Goal: Task Accomplishment & Management: Use online tool/utility

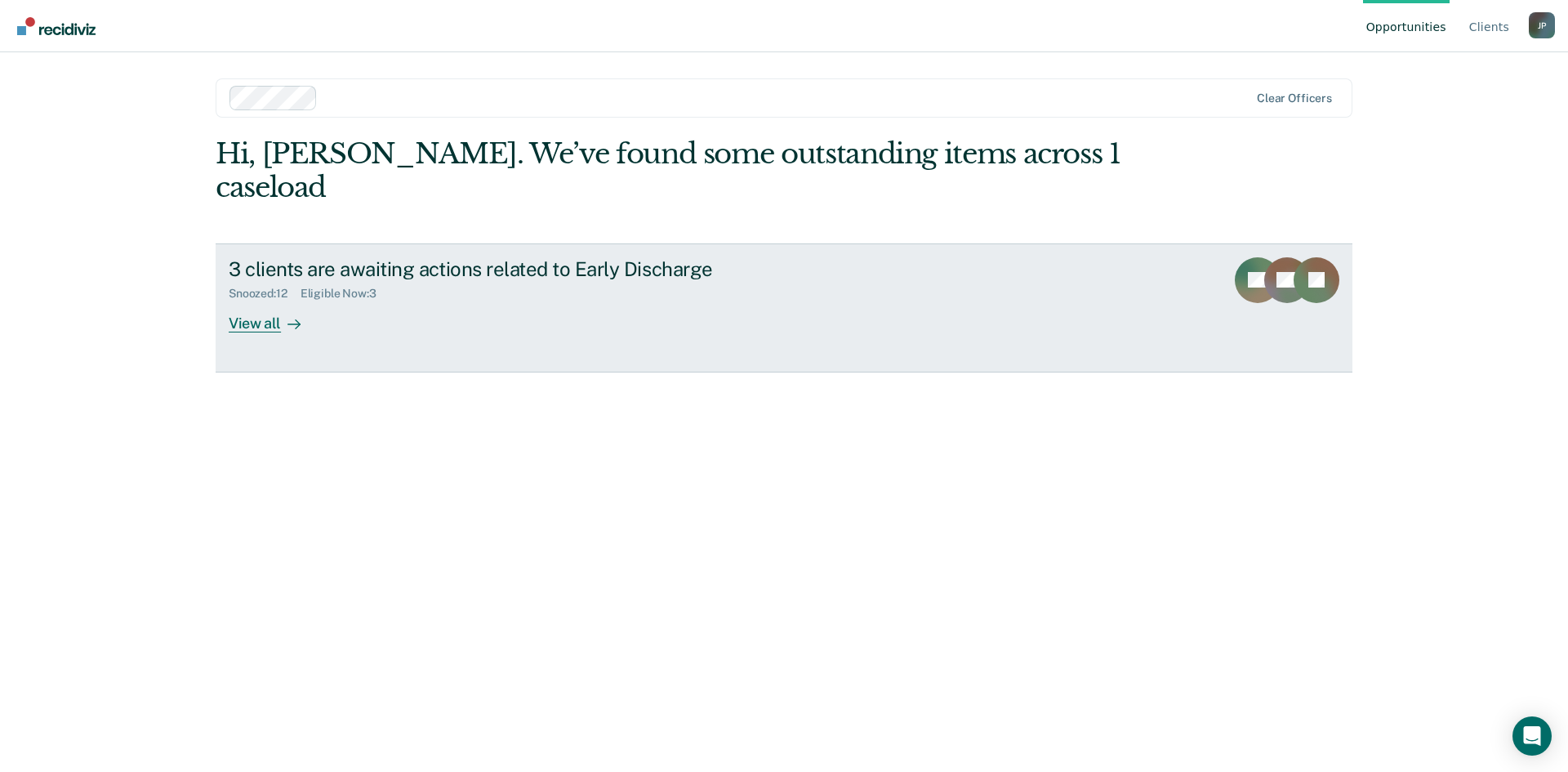
click at [251, 300] on div "View all" at bounding box center [274, 316] width 91 height 32
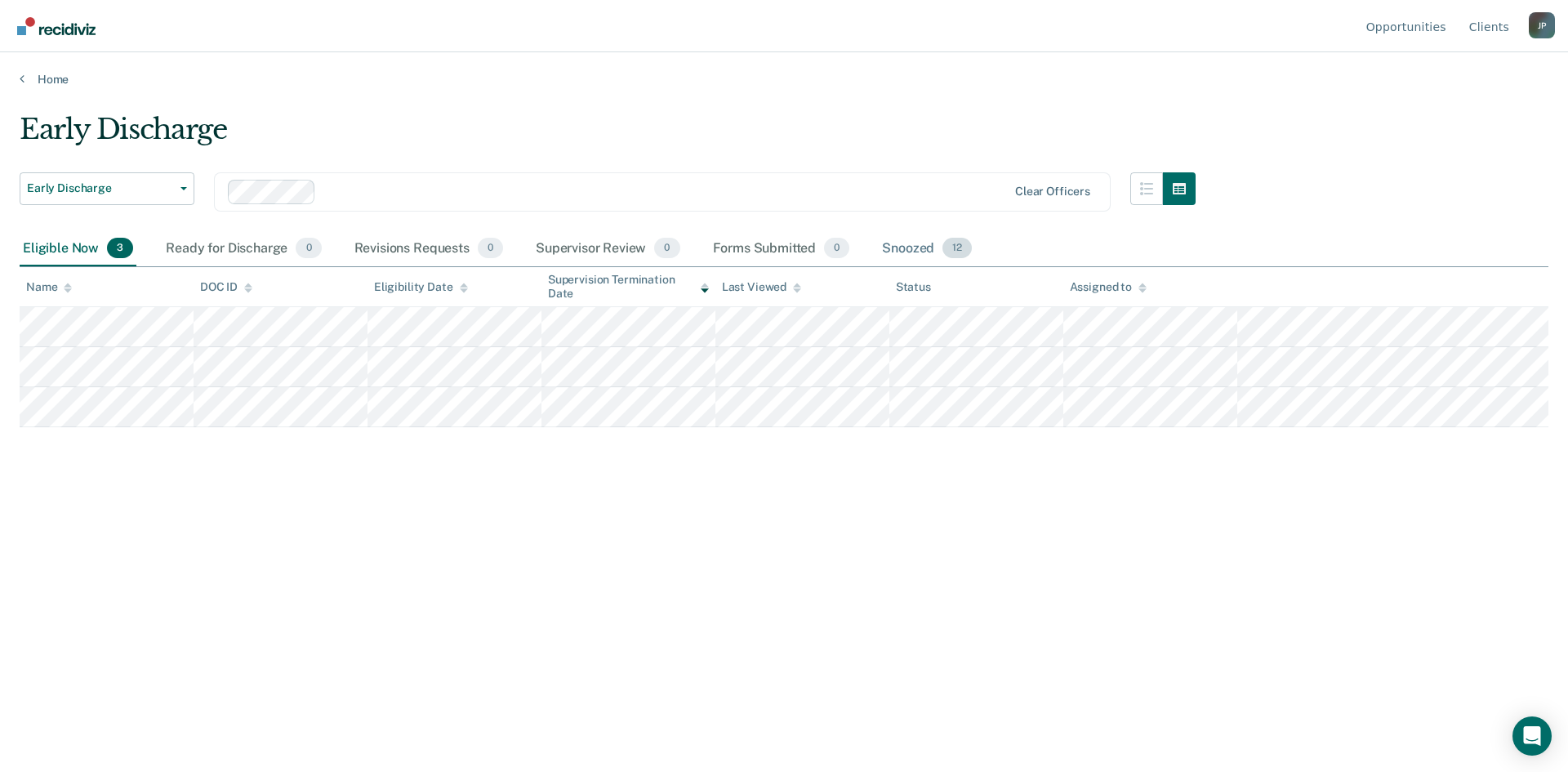
click at [918, 241] on div "Snoozed 12" at bounding box center [926, 249] width 96 height 36
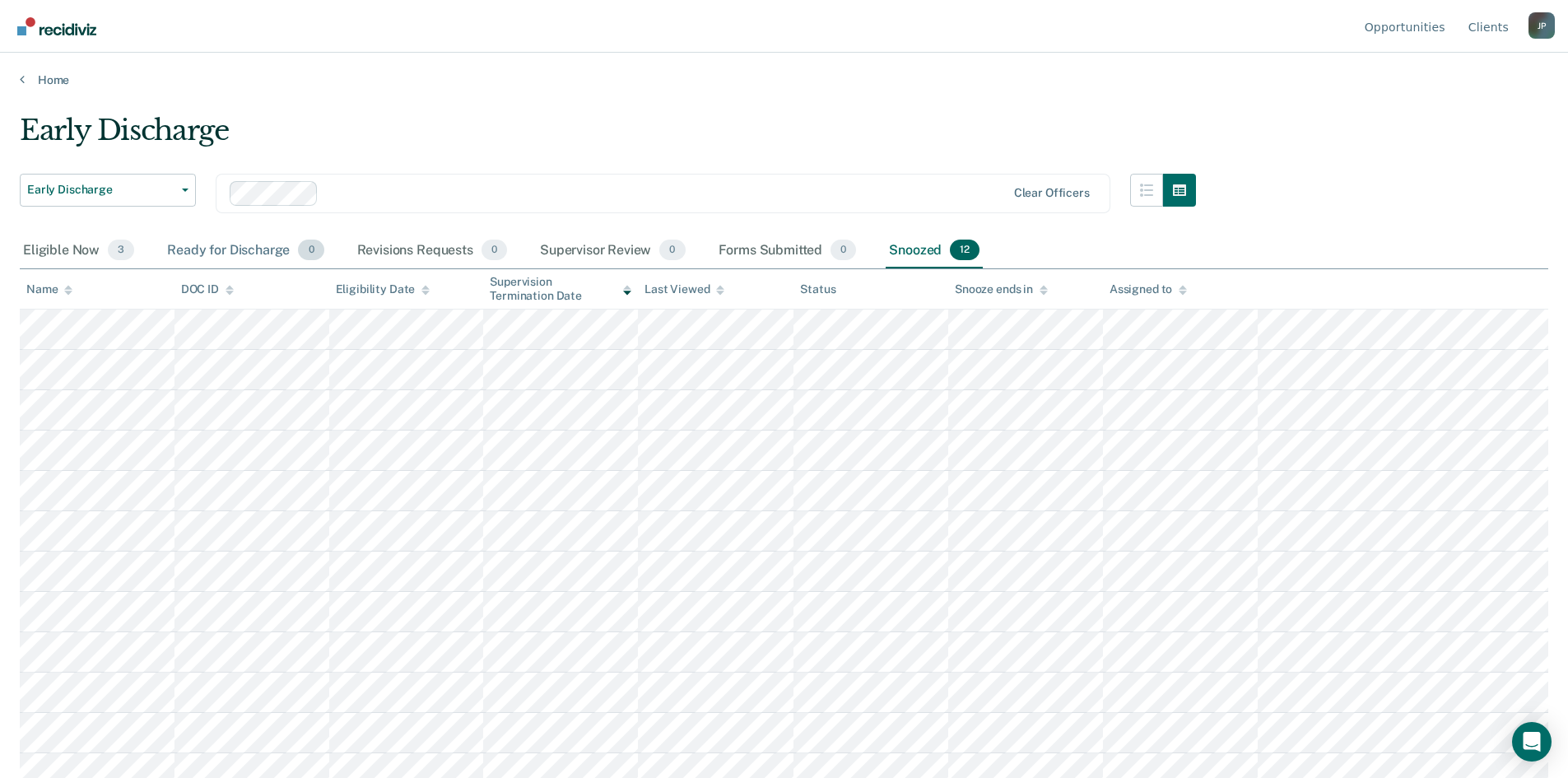
click at [248, 249] on div "Ready for Discharge 0" at bounding box center [246, 251] width 163 height 36
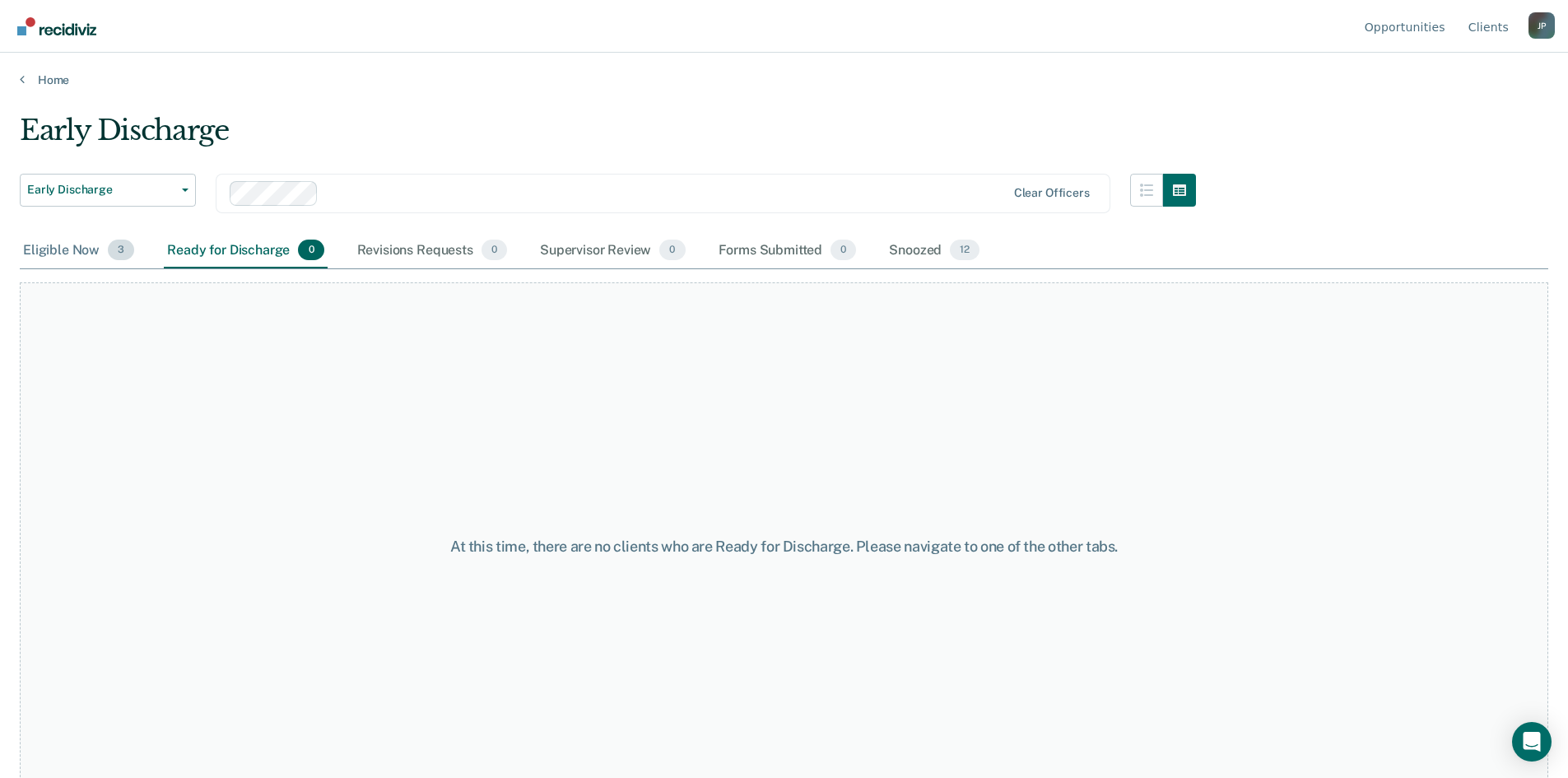
click at [74, 255] on div "Eligible Now 3" at bounding box center [78, 251] width 118 height 36
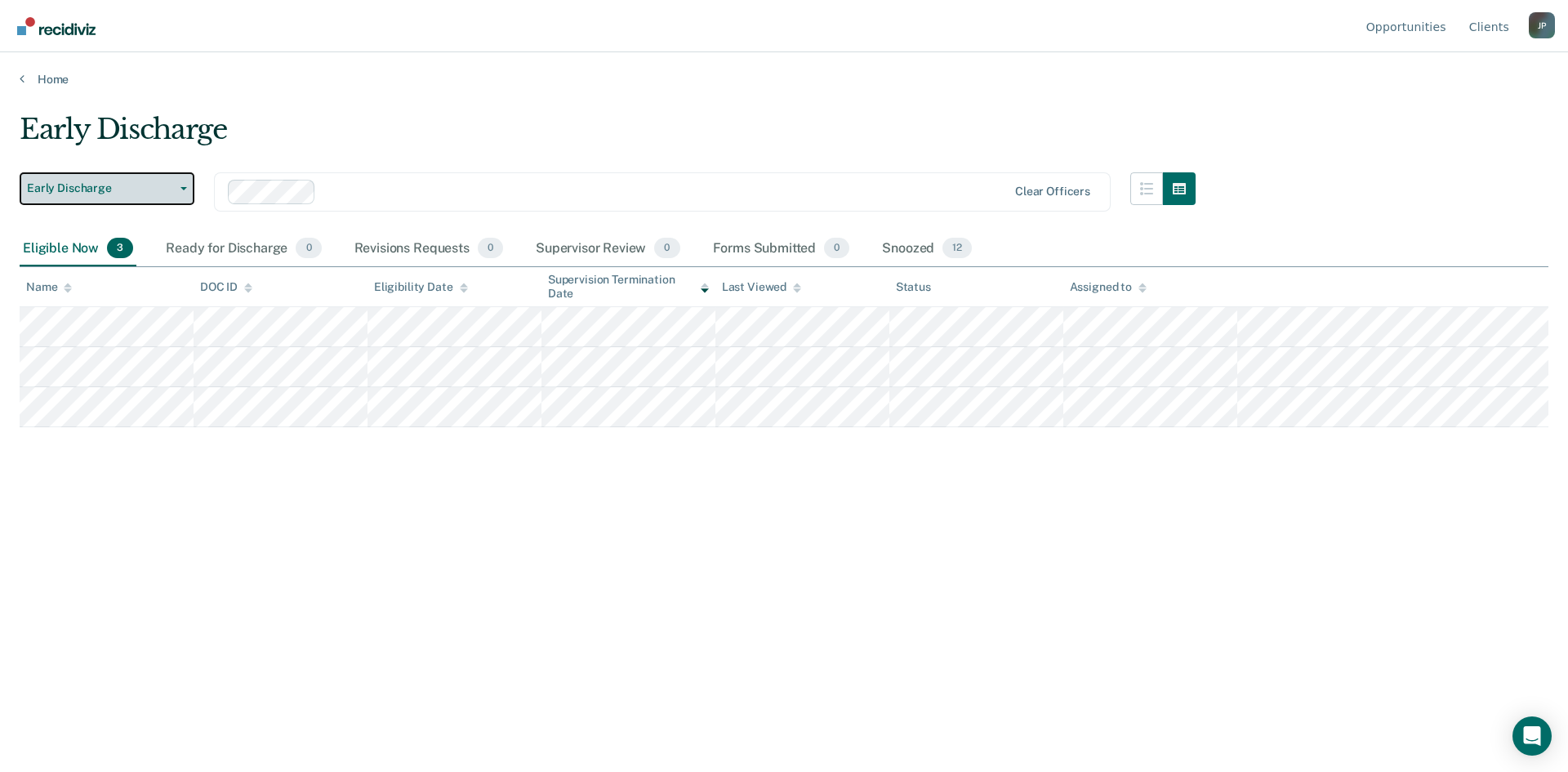
click at [177, 190] on button "Early Discharge" at bounding box center [107, 189] width 175 height 32
click at [261, 165] on div "Early Discharge Early Discharge Early Discharge Clear officers" at bounding box center [607, 171] width 1176 height 119
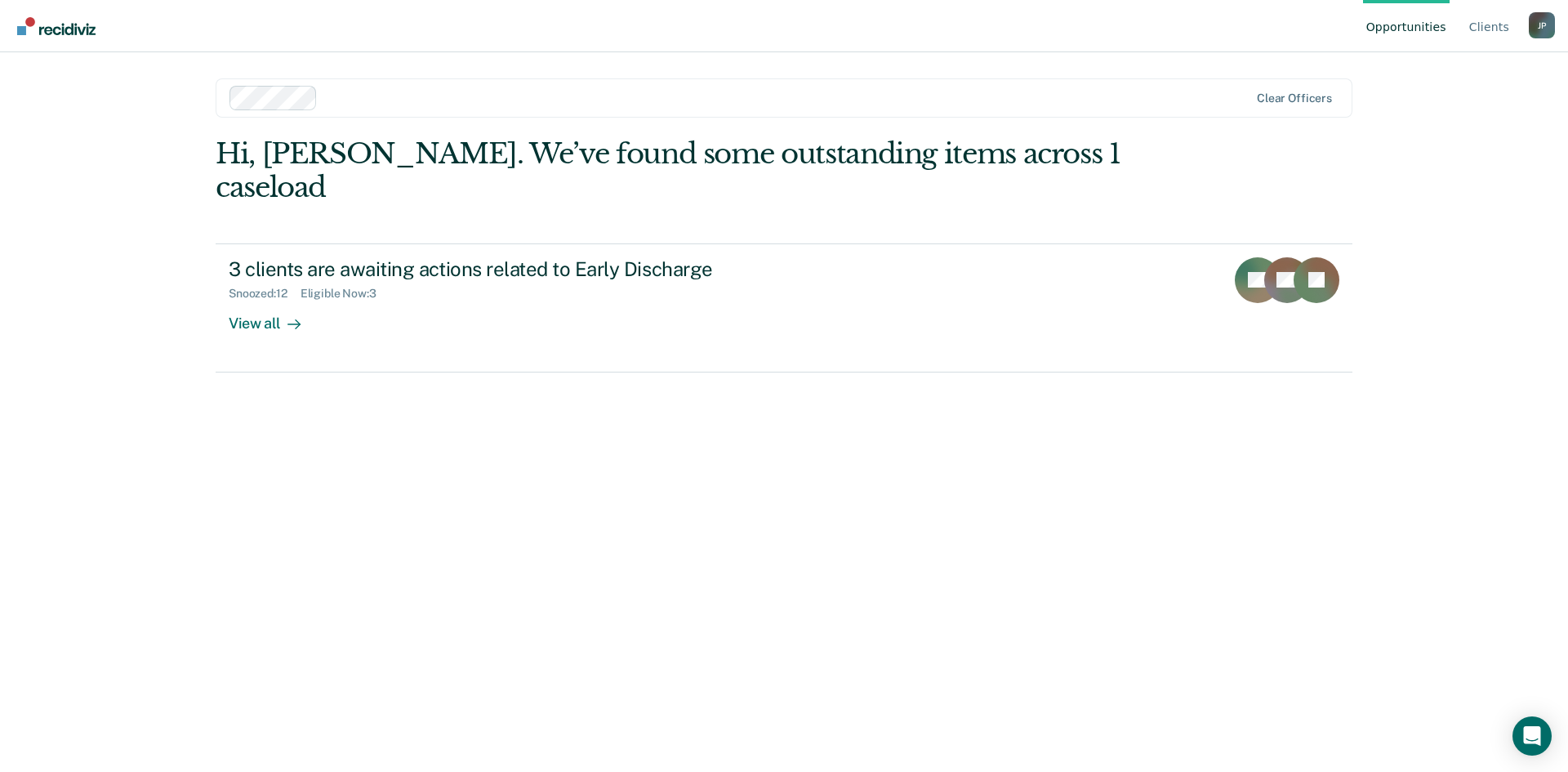
click at [1187, 637] on div "Hi, [PERSON_NAME]. We’ve found some outstanding items across 1 caseload 3 clien…" at bounding box center [784, 432] width 1137 height 589
click at [1533, 741] on icon "Open Intercom Messenger" at bounding box center [1531, 735] width 21 height 21
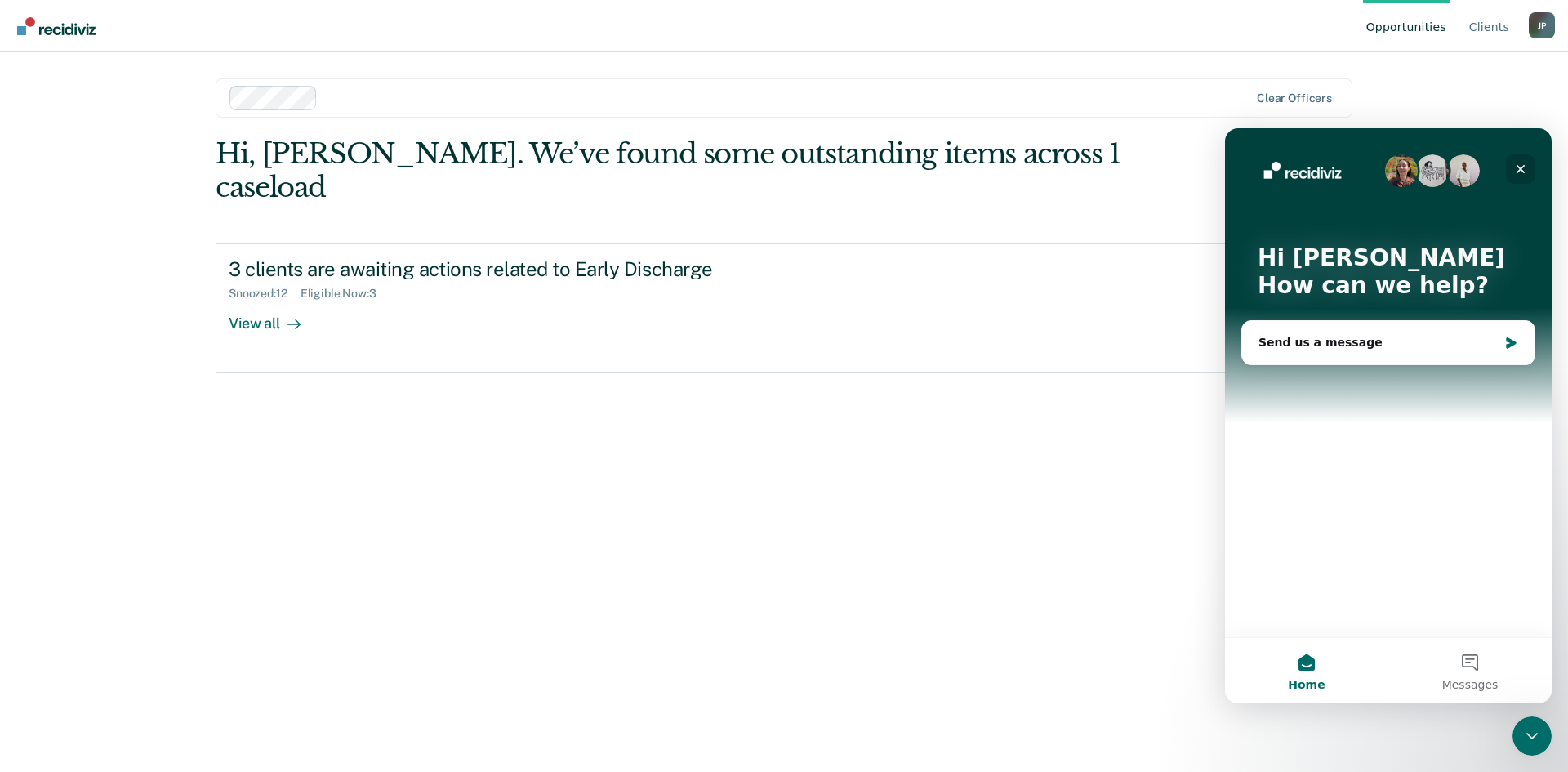
click at [1519, 173] on icon "Close" at bounding box center [1519, 169] width 13 height 13
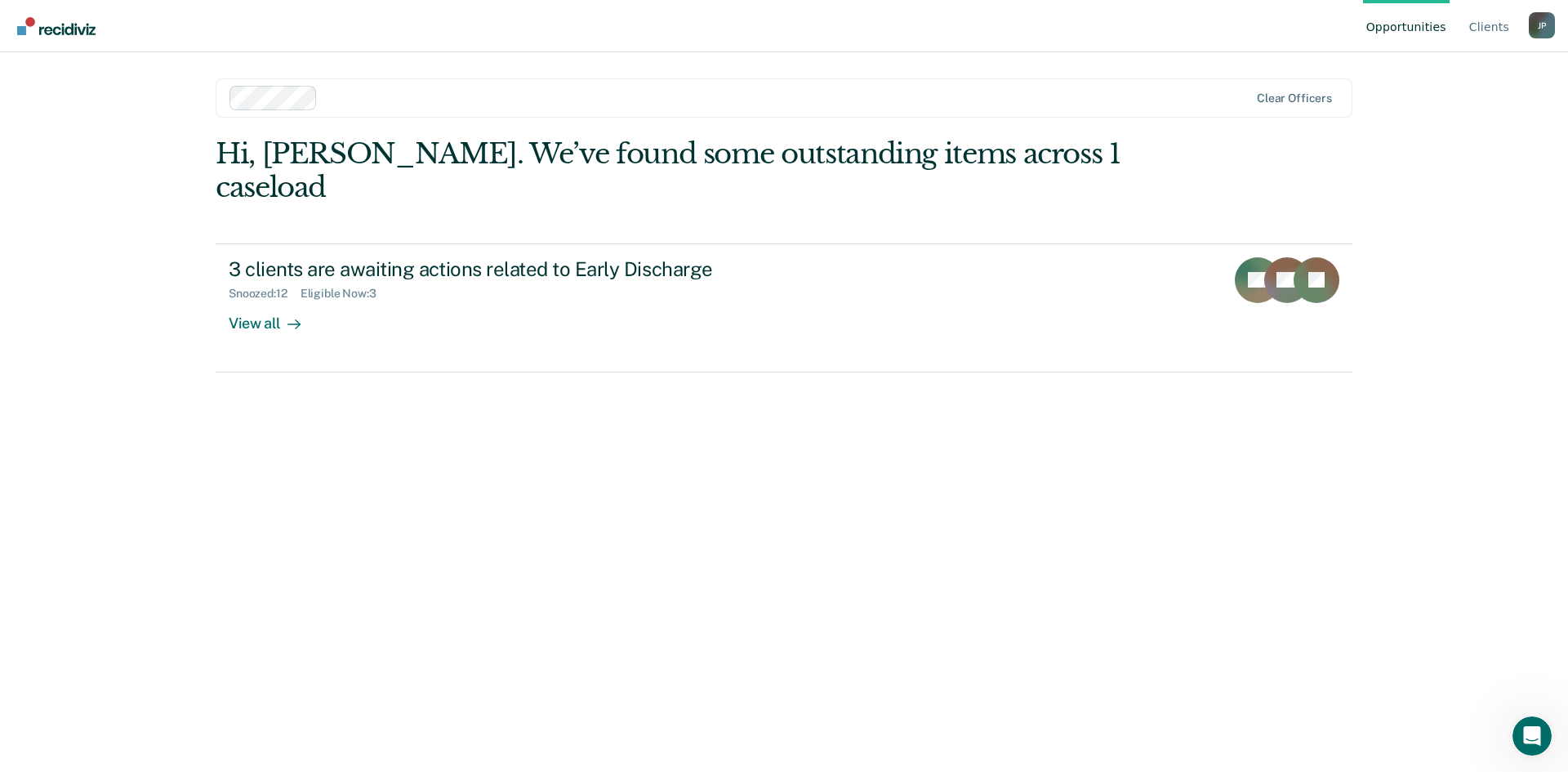
click at [111, 436] on div "Opportunities Client s [PERSON_NAME] J P Profile How it works Log Out Clear off…" at bounding box center [784, 386] width 1568 height 772
